Goal: Find specific page/section: Find specific page/section

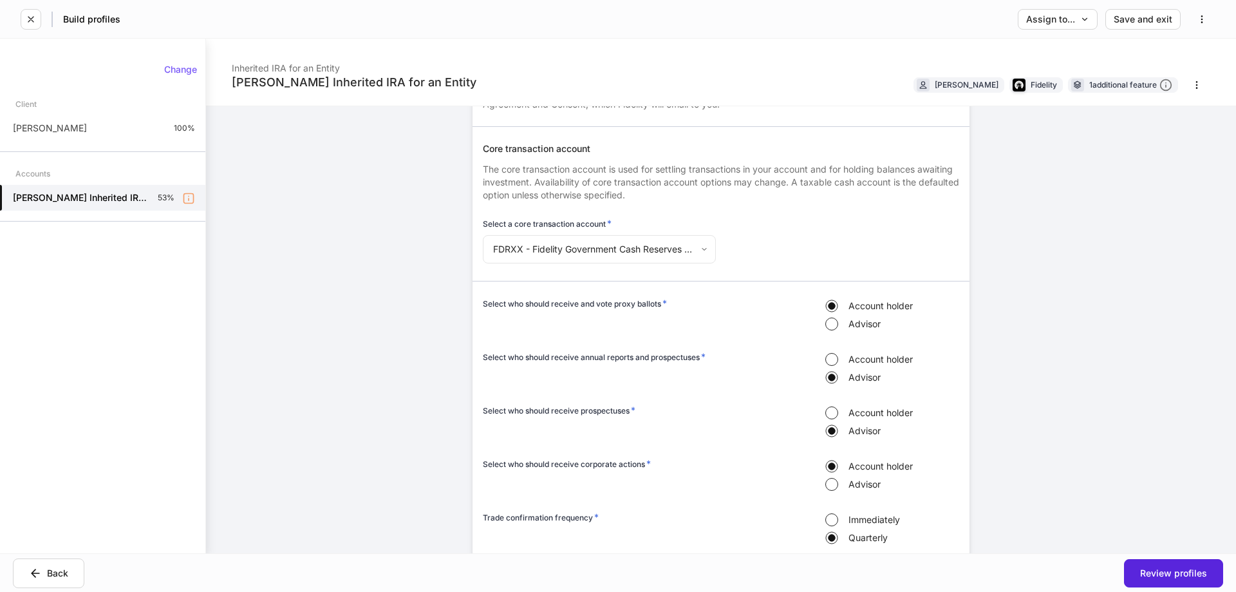
scroll to position [1352, 0]
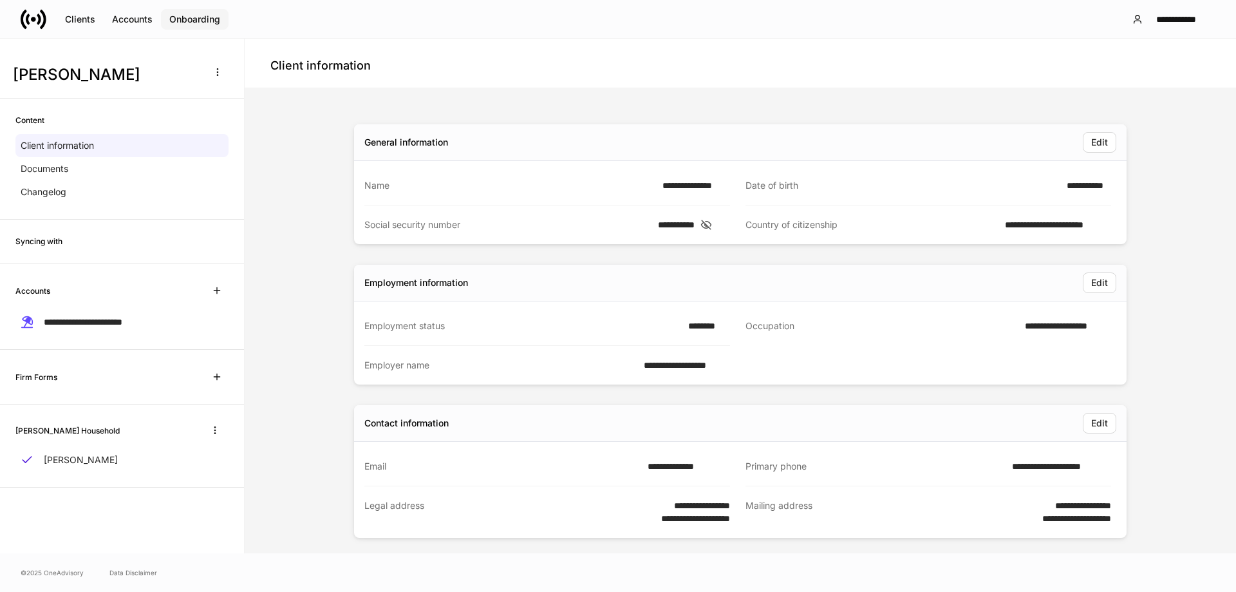
click at [199, 19] on div "Onboarding" at bounding box center [194, 19] width 51 height 9
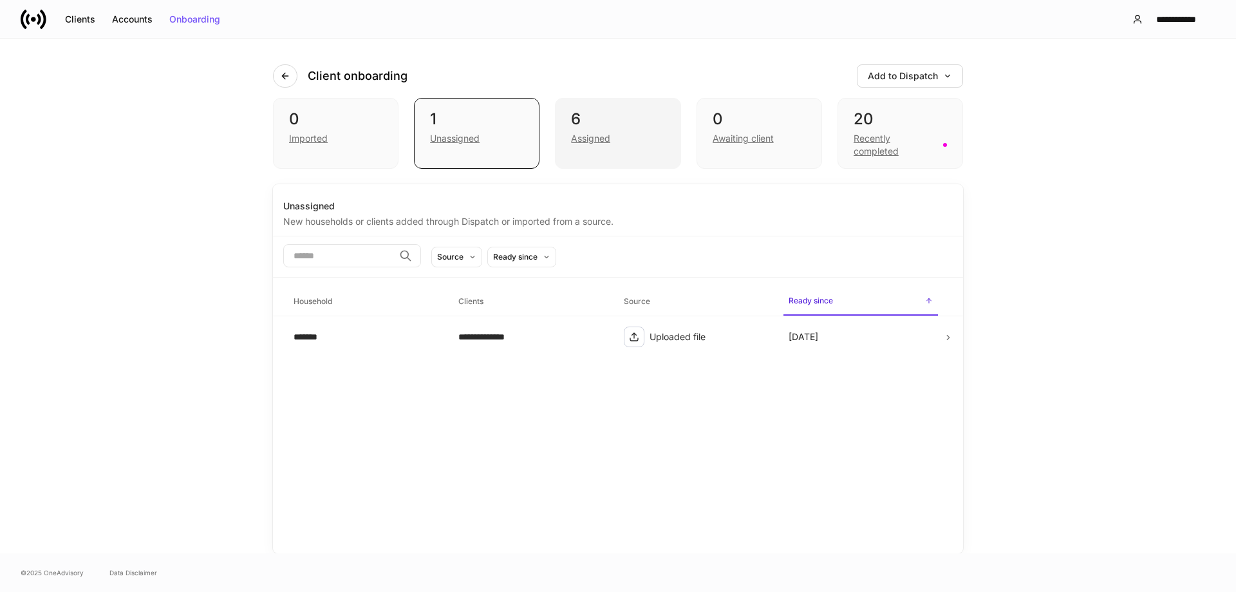
click at [648, 128] on div "6" at bounding box center [617, 119] width 93 height 21
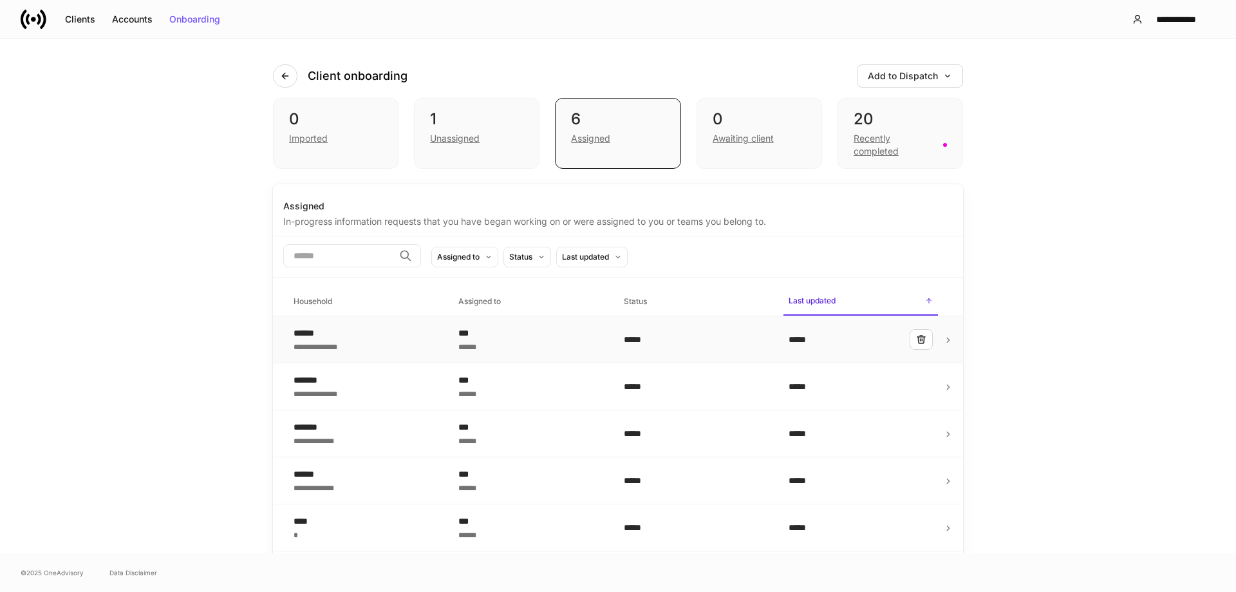
scroll to position [44, 0]
